Goal: Transaction & Acquisition: Purchase product/service

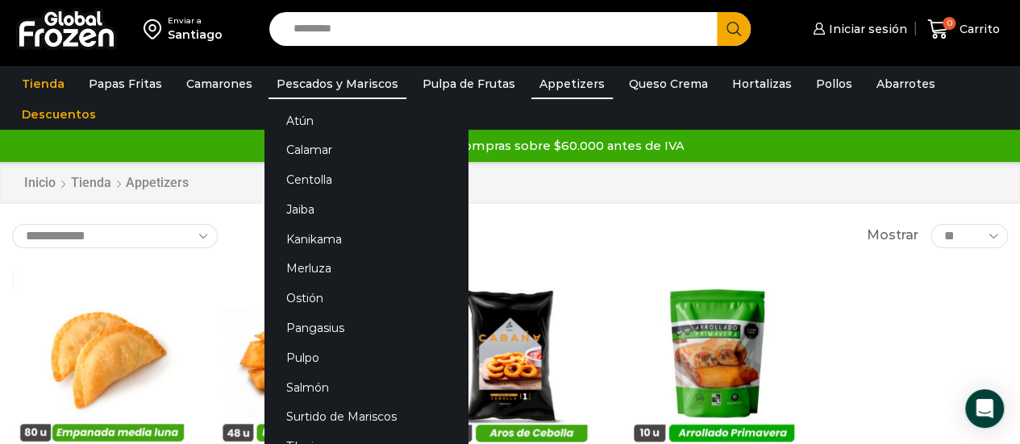
click at [337, 80] on link "Pescados y Mariscos" at bounding box center [337, 84] width 138 height 31
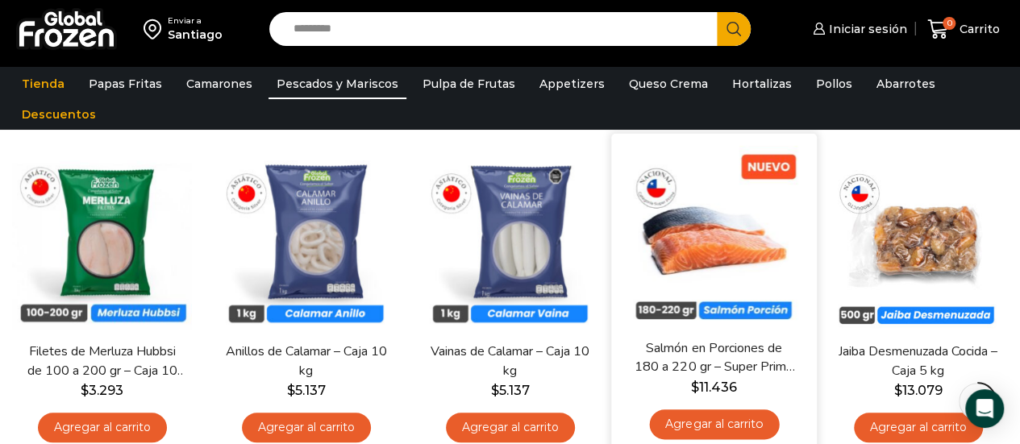
scroll to position [484, 0]
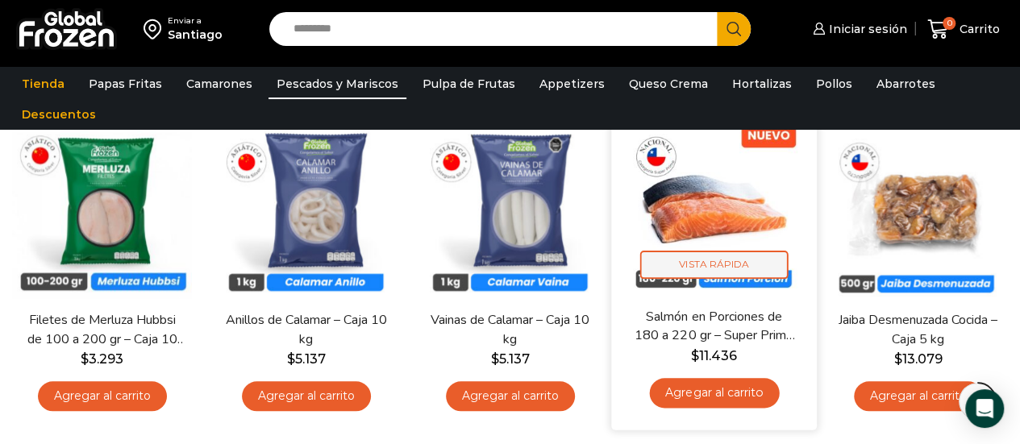
click at [717, 260] on span "Vista Rápida" at bounding box center [714, 265] width 148 height 28
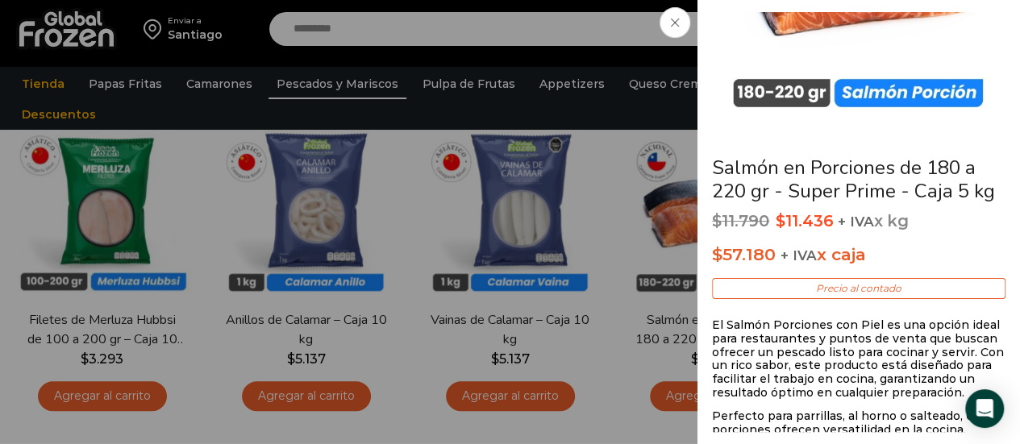
scroll to position [161, 0]
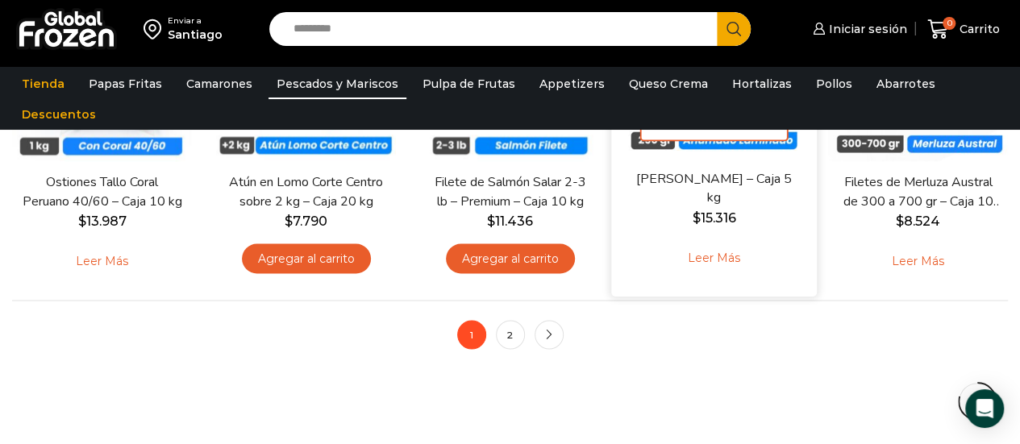
scroll to position [1370, 0]
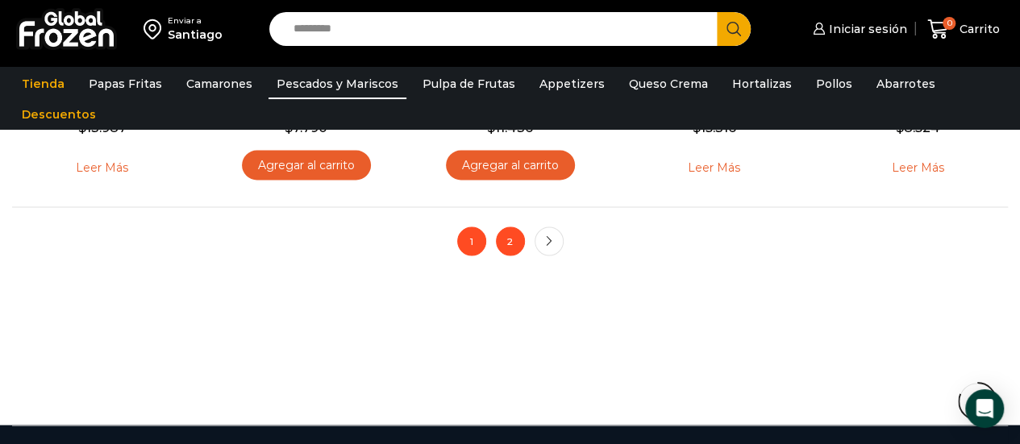
click at [511, 239] on link "2" at bounding box center [510, 241] width 29 height 29
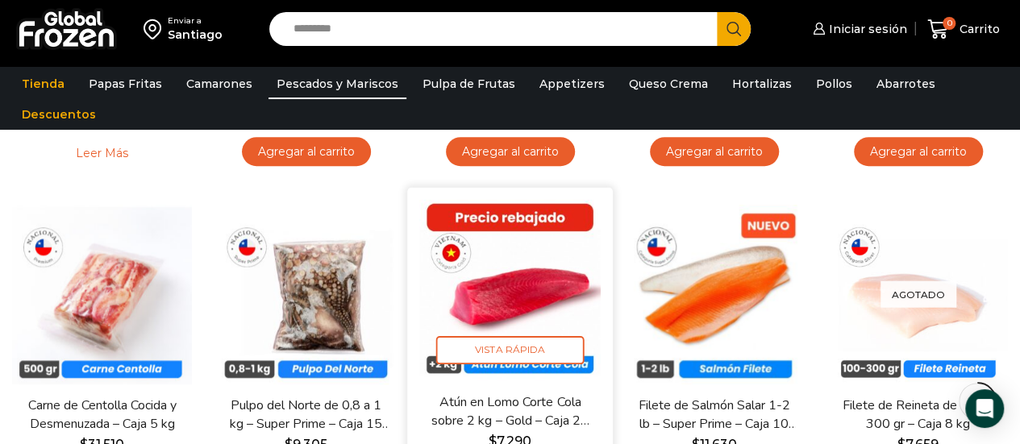
scroll to position [484, 0]
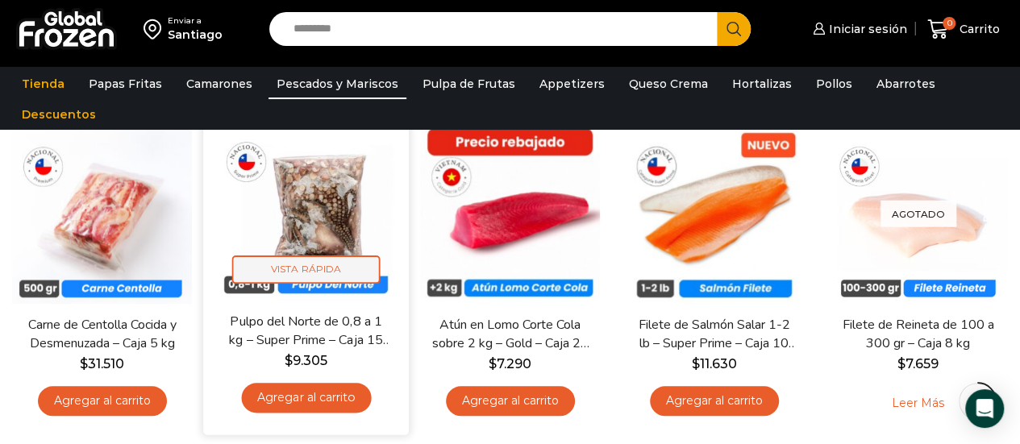
click at [310, 265] on span "Vista Rápida" at bounding box center [306, 270] width 148 height 28
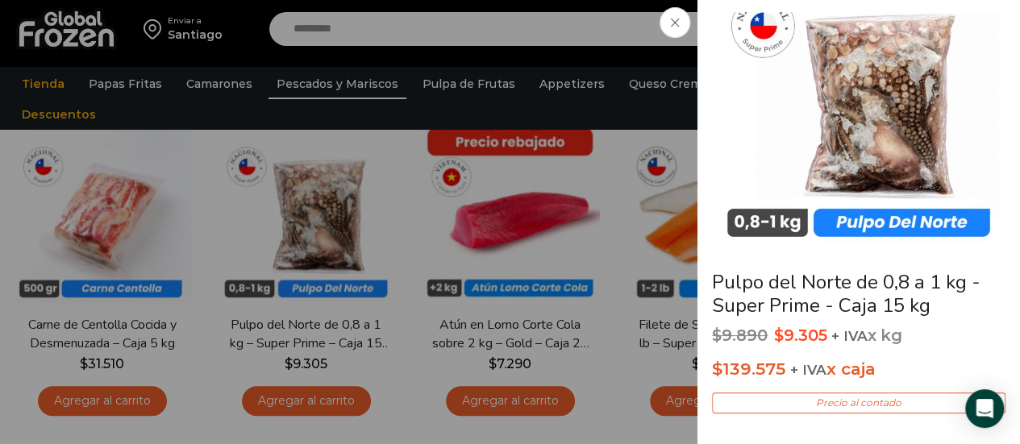
scroll to position [81, 0]
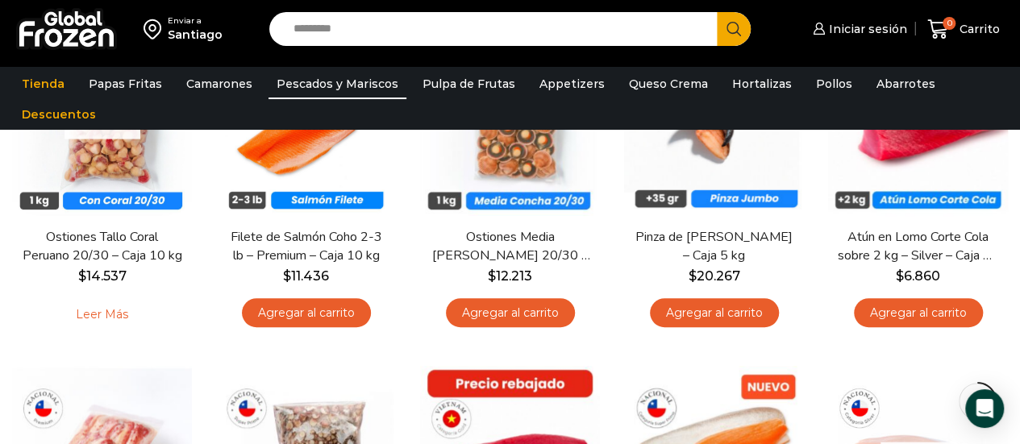
scroll to position [0, 0]
